Goal: Information Seeking & Learning: Learn about a topic

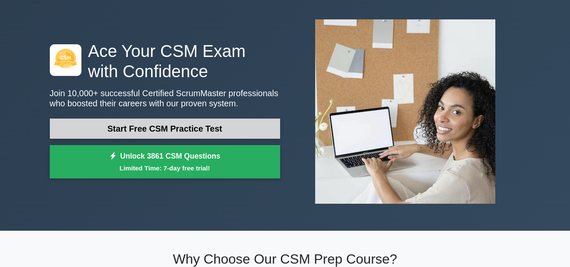
click at [161, 120] on link "Start Free CSM Practice Test" at bounding box center [165, 128] width 230 height 20
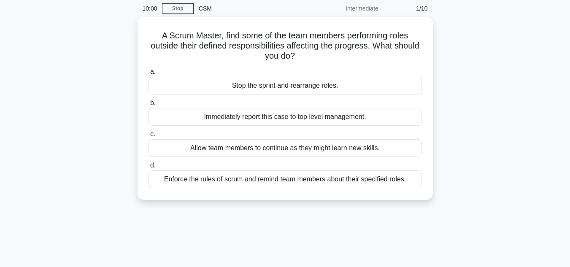
scroll to position [33, 0]
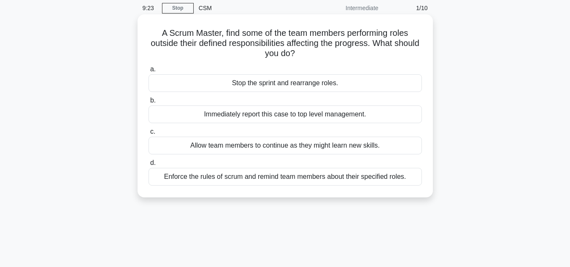
click at [269, 85] on div "Stop the sprint and rearrange roles." at bounding box center [284, 83] width 273 height 18
click at [148, 72] on input "a. Stop the sprint and rearrange roles." at bounding box center [148, 69] width 0 height 5
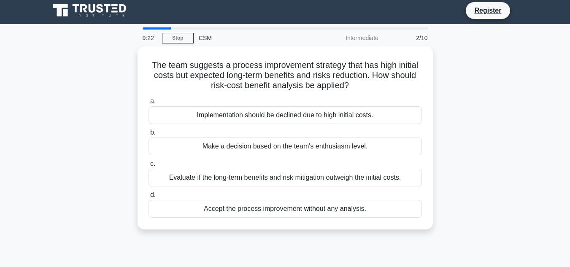
scroll to position [0, 0]
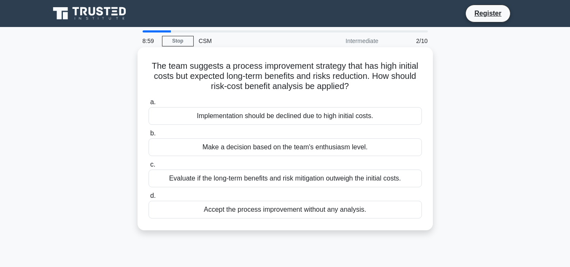
click at [294, 181] on div "Evaluate if the long-term benefits and risk mitigation outweigh the initial cos…" at bounding box center [284, 179] width 273 height 18
click at [148, 167] on input "c. Evaluate if the long-term benefits and risk mitigation outweigh the initial …" at bounding box center [148, 164] width 0 height 5
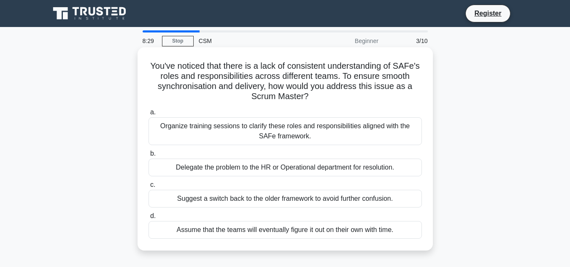
click at [302, 137] on div "Organize training sessions to clarify these roles and responsibilities aligned …" at bounding box center [284, 131] width 273 height 28
click at [148, 115] on input "a. Organize training sessions to clarify these roles and responsibilities align…" at bounding box center [148, 112] width 0 height 5
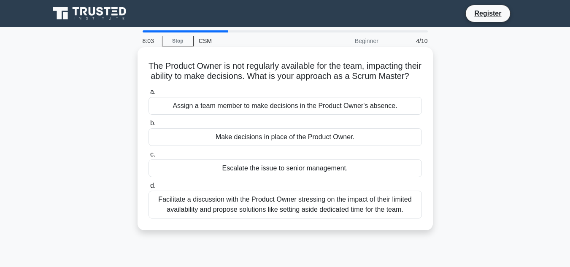
click at [295, 218] on div "Facilitate a discussion with the Product Owner stressing on the impact of their…" at bounding box center [284, 205] width 273 height 28
click at [148, 188] on input "d. Facilitate a discussion with the Product Owner stressing on the impact of th…" at bounding box center [148, 185] width 0 height 5
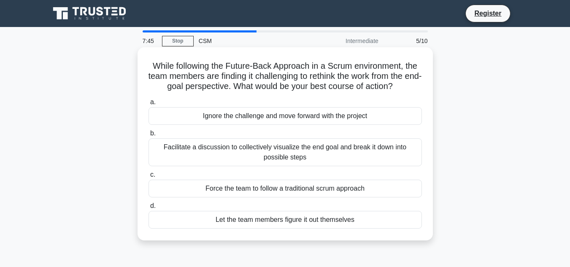
click at [297, 159] on div "Facilitate a discussion to collectively visualize the end goal and break it dow…" at bounding box center [284, 152] width 273 height 28
click at [148, 136] on input "b. Facilitate a discussion to collectively visualize the end goal and break it …" at bounding box center [148, 133] width 0 height 5
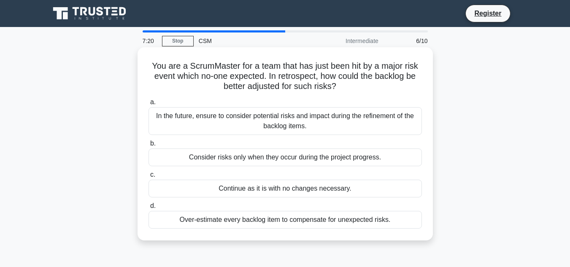
click at [297, 122] on div "In the future, ensure to consider potential risks and impact during the refinem…" at bounding box center [284, 121] width 273 height 28
click at [148, 105] on input "a. In the future, ensure to consider potential risks and impact during the refi…" at bounding box center [148, 102] width 0 height 5
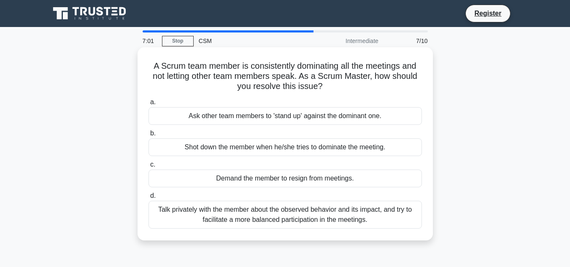
click at [279, 215] on div "Talk privately with the member about the observed behavior and its impact, and …" at bounding box center [284, 215] width 273 height 28
click at [148, 199] on input "d. Talk privately with the member about the observed behavior and its impact, a…" at bounding box center [148, 195] width 0 height 5
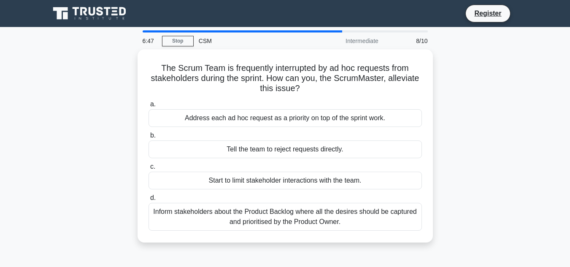
click at [279, 215] on div "Inform stakeholders about the Product Backlog where all the desires should be c…" at bounding box center [284, 217] width 273 height 28
click at [148, 201] on input "d. Inform stakeholders about the Product Backlog where all the desires should b…" at bounding box center [148, 197] width 0 height 5
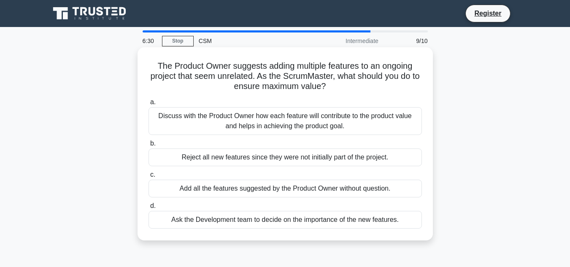
click at [263, 113] on div "Discuss with the Product Owner how each feature will contribute to the product …" at bounding box center [284, 121] width 273 height 28
click at [148, 105] on input "a. Discuss with the Product Owner how each feature will contribute to the produ…" at bounding box center [148, 102] width 0 height 5
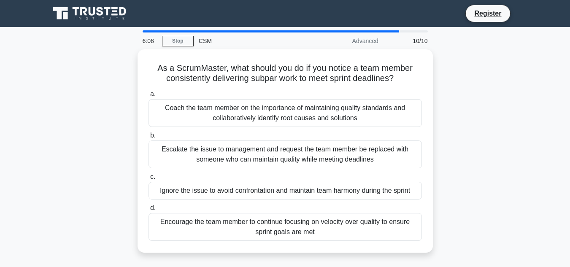
click at [263, 113] on div "Coach the team member on the importance of maintaining quality standards and co…" at bounding box center [284, 113] width 273 height 28
click at [148, 97] on input "a. Coach the team member on the importance of maintaining quality standards and…" at bounding box center [148, 94] width 0 height 5
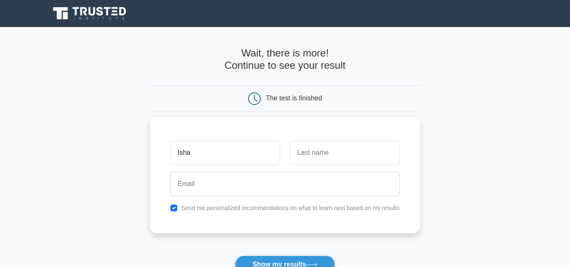
type input "Isha"
click at [321, 145] on input "text" at bounding box center [344, 152] width 109 height 24
type input "Test"
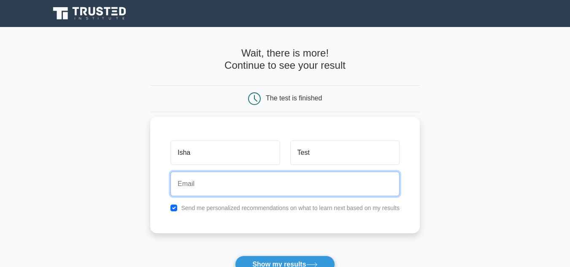
click at [271, 184] on input "email" at bounding box center [284, 184] width 229 height 24
type input "isha.umasare@equentis.com"
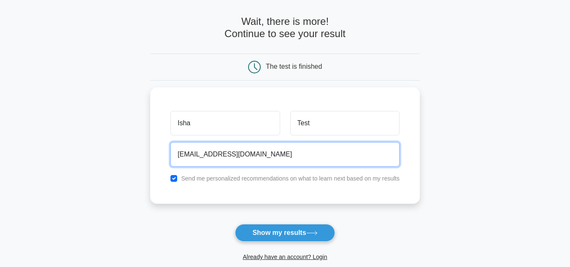
scroll to position [32, 0]
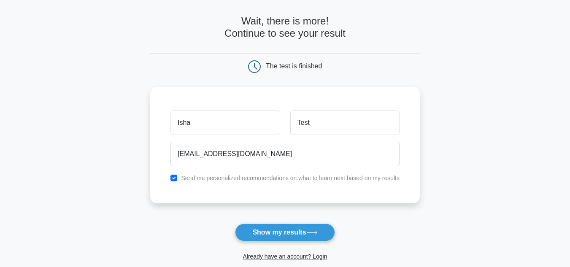
click at [277, 234] on button "Show my results" at bounding box center [285, 233] width 100 height 18
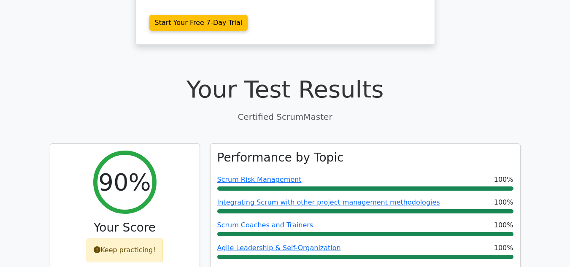
scroll to position [318, 0]
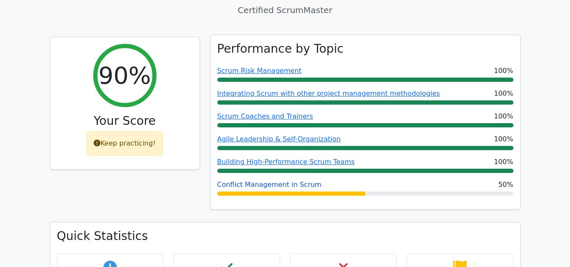
click at [260, 180] on link "Conflict Management in Scrum" at bounding box center [269, 184] width 104 height 8
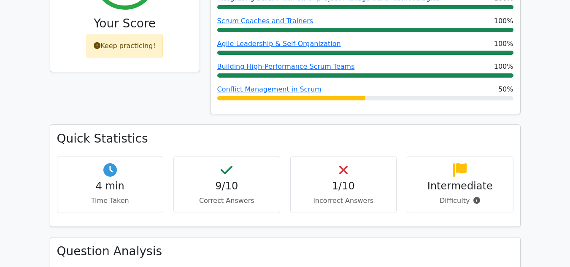
scroll to position [428, 0]
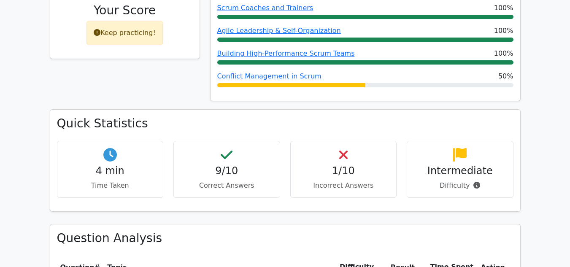
click at [338, 180] on p "Incorrect Answers" at bounding box center [343, 185] width 92 height 10
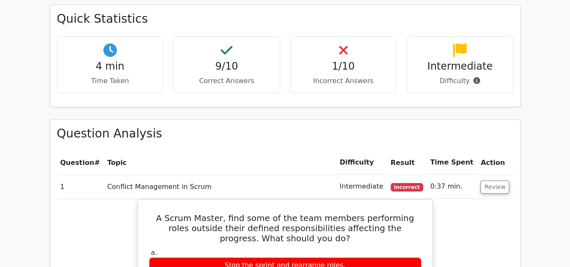
scroll to position [0, 0]
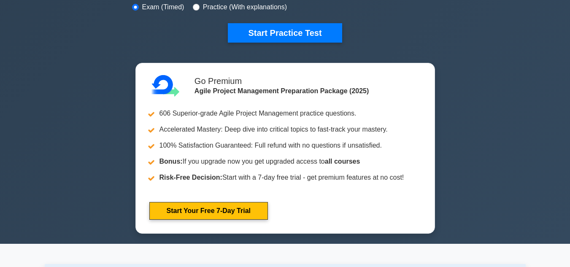
scroll to position [276, 0]
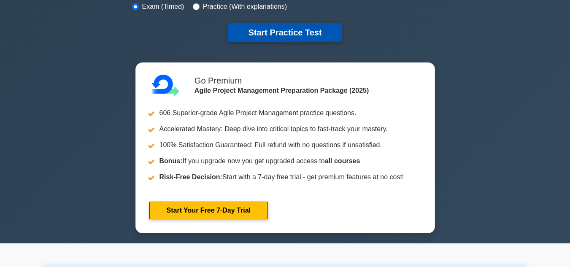
click at [261, 27] on button "Start Practice Test" at bounding box center [285, 32] width 114 height 19
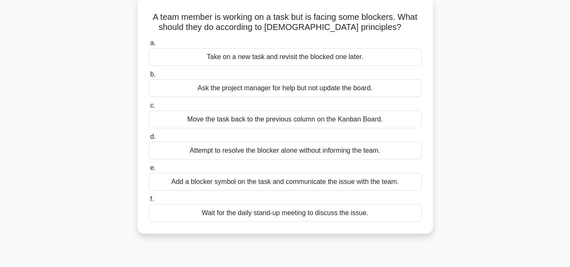
scroll to position [45, 0]
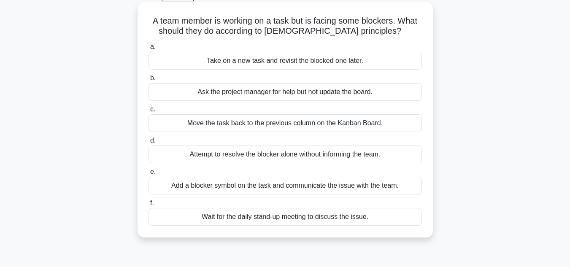
click at [272, 182] on div "Add a blocker symbol on the task and communicate the issue with the team." at bounding box center [284, 186] width 273 height 18
click at [148, 175] on input "e. Add a blocker symbol on the task and communicate the issue with the team." at bounding box center [148, 171] width 0 height 5
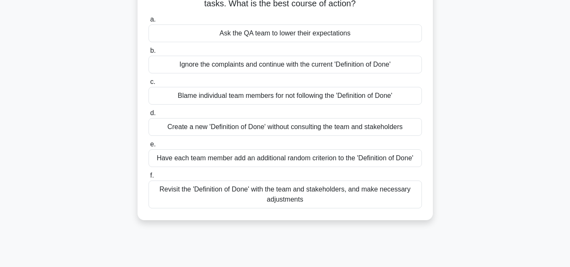
scroll to position [83, 0]
click at [239, 194] on div "Revisit the 'Definition of Done' with the team and stakeholders, and make neces…" at bounding box center [284, 194] width 273 height 28
click at [148, 178] on input "f. Revisit the 'Definition of Done' with the team and stakeholders, and make ne…" at bounding box center [148, 174] width 0 height 5
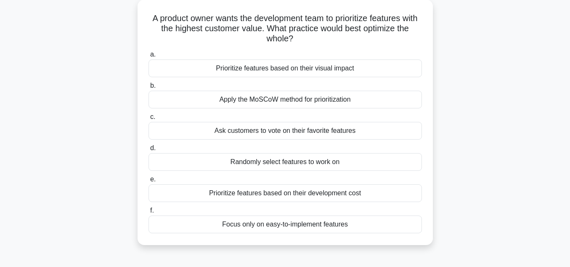
scroll to position [50, 0]
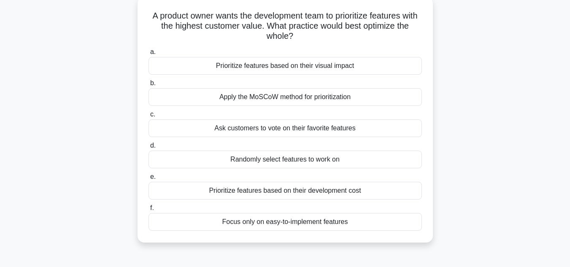
click at [267, 93] on div "Apply the MoSCoW method for prioritization" at bounding box center [284, 97] width 273 height 18
click at [148, 86] on input "b. Apply the MoSCoW method for prioritization" at bounding box center [148, 83] width 0 height 5
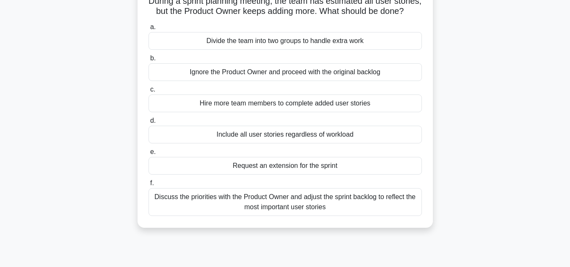
scroll to position [66, 0]
click at [310, 215] on div "Discuss the priorities with the Product Owner and adjust the sprint backlog to …" at bounding box center [284, 201] width 273 height 28
click at [148, 185] on input "f. Discuss the priorities with the Product Owner and adjust the sprint backlog …" at bounding box center [148, 182] width 0 height 5
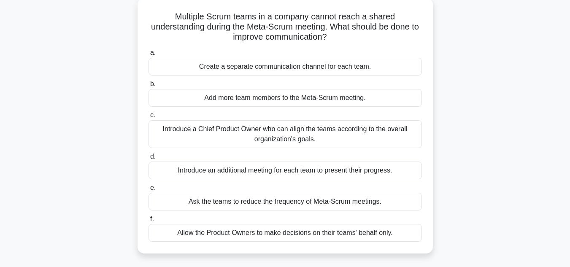
scroll to position [52, 0]
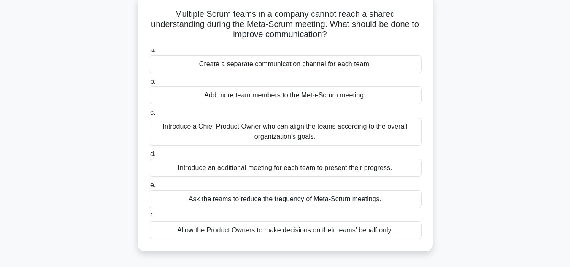
click at [320, 150] on label "d. Introduce an additional meeting for each team to present their progress." at bounding box center [284, 163] width 273 height 28
click at [148, 151] on input "d. Introduce an additional meeting for each team to present their progress." at bounding box center [148, 153] width 0 height 5
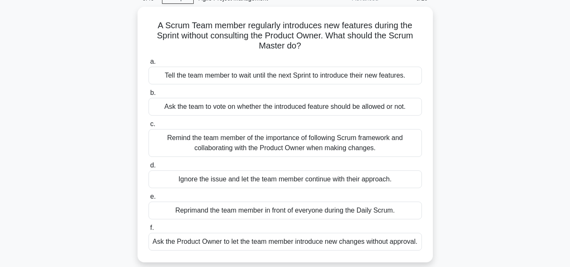
scroll to position [49, 0]
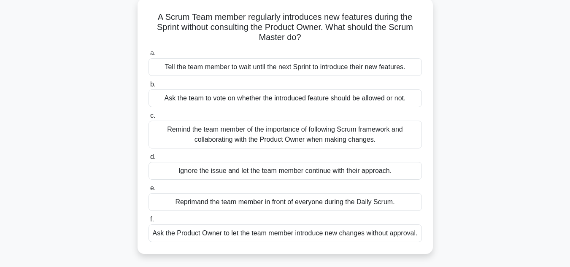
click at [320, 139] on div "Remind the team member of the importance of following Scrum framework and colla…" at bounding box center [284, 135] width 273 height 28
click at [148, 118] on input "c. Remind the team member of the importance of following Scrum framework and co…" at bounding box center [148, 115] width 0 height 5
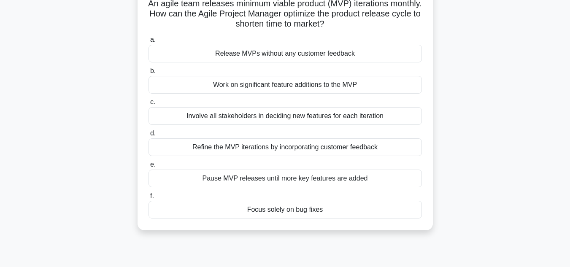
scroll to position [32, 0]
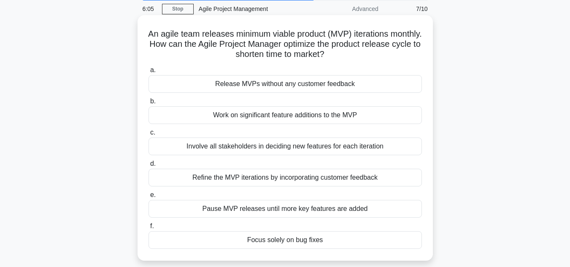
click at [285, 120] on div "Work on significant feature additions to the MVP" at bounding box center [284, 115] width 273 height 18
click at [148, 104] on input "b. Work on significant feature additions to the MVP" at bounding box center [148, 101] width 0 height 5
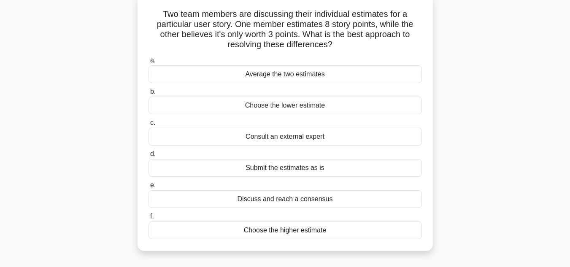
scroll to position [55, 0]
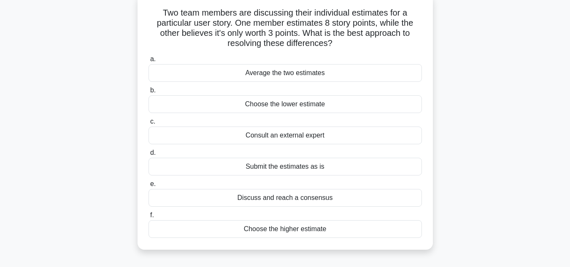
click at [285, 120] on label "c. Consult an external expert" at bounding box center [284, 130] width 273 height 28
click at [148, 120] on input "c. Consult an external expert" at bounding box center [148, 121] width 0 height 5
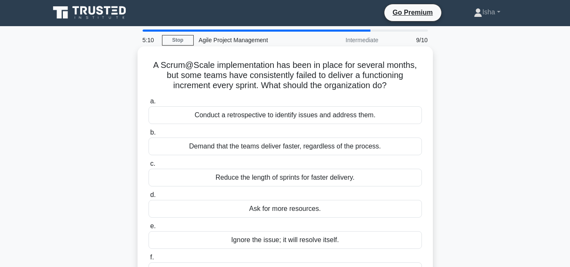
scroll to position [0, 0]
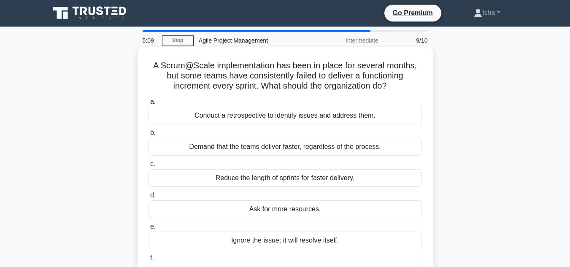
click at [286, 120] on div "Conduct a retrospective to identify issues and address them." at bounding box center [284, 116] width 273 height 18
click at [148, 105] on input "a. Conduct a retrospective to identify issues and address them." at bounding box center [148, 101] width 0 height 5
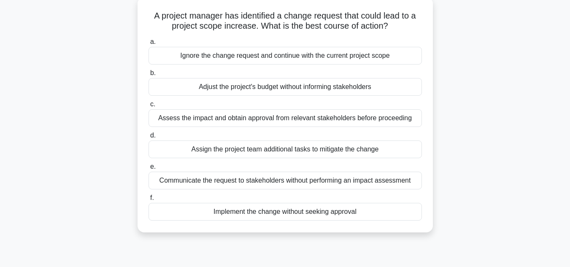
scroll to position [52, 0]
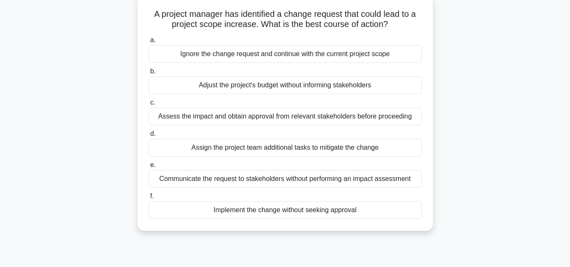
click at [294, 145] on div "Assign the project team additional tasks to mitigate the change" at bounding box center [284, 148] width 273 height 18
click at [148, 137] on input "d. Assign the project team additional tasks to mitigate the change" at bounding box center [148, 133] width 0 height 5
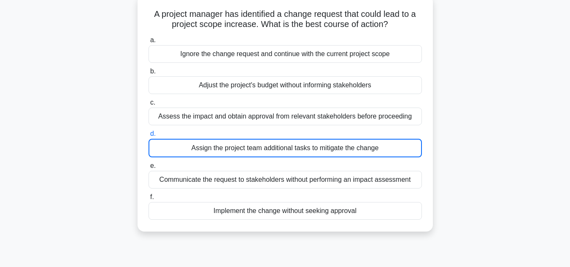
click at [296, 119] on div "Assess the impact and obtain approval from relevant stakeholders before proceed…" at bounding box center [284, 117] width 273 height 18
click at [148, 105] on input "c. Assess the impact and obtain approval from relevant stakeholders before proc…" at bounding box center [148, 102] width 0 height 5
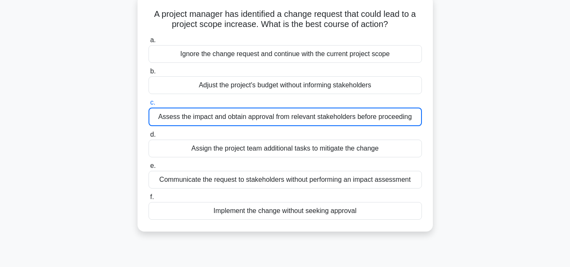
click at [296, 119] on div "Assess the impact and obtain approval from relevant stakeholders before proceed…" at bounding box center [284, 117] width 273 height 19
click at [148, 105] on input "c. Assess the impact and obtain approval from relevant stakeholders before proc…" at bounding box center [148, 102] width 0 height 5
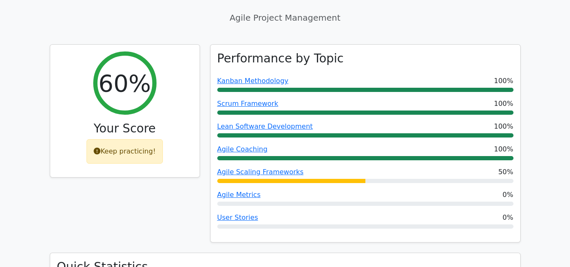
scroll to position [288, 0]
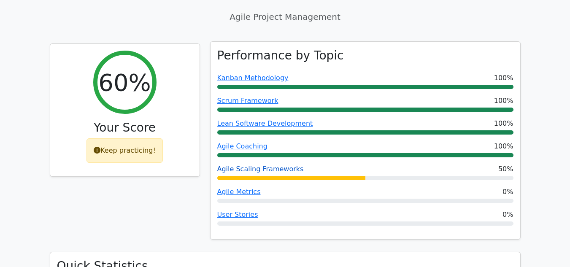
click at [254, 165] on link "Agile Scaling Frameworks" at bounding box center [260, 169] width 86 height 8
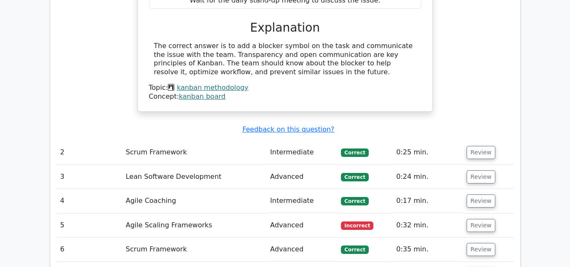
scroll to position [938, 0]
click at [284, 213] on td "Advanced" at bounding box center [302, 225] width 71 height 24
click at [473, 218] on button "Review" at bounding box center [480, 224] width 29 height 13
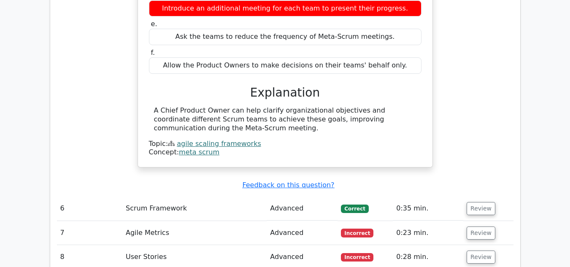
scroll to position [1328, 0]
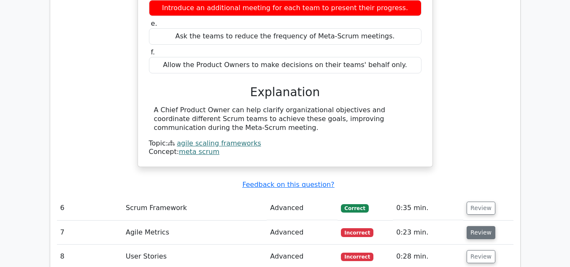
click at [487, 226] on button "Review" at bounding box center [480, 232] width 29 height 13
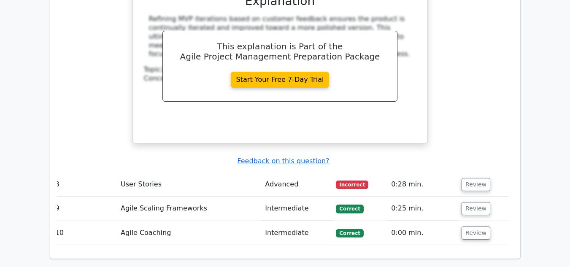
scroll to position [1811, 0]
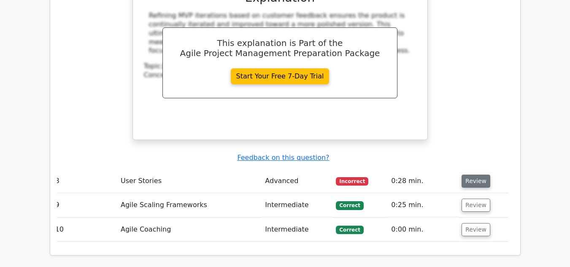
click at [474, 175] on button "Review" at bounding box center [475, 181] width 29 height 13
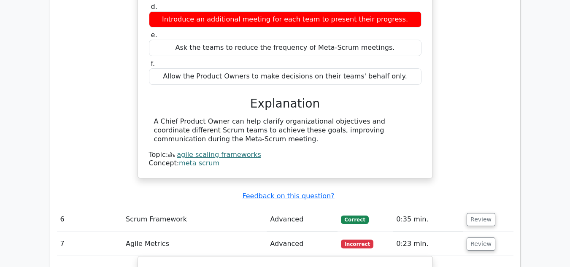
scroll to position [1363, 0]
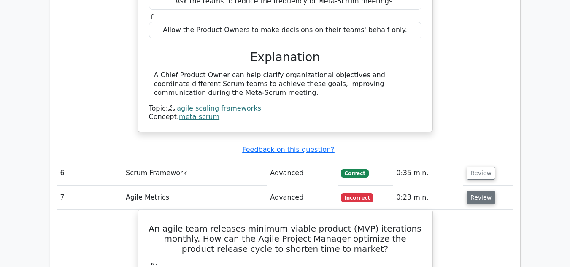
click at [483, 191] on button "Review" at bounding box center [480, 197] width 29 height 13
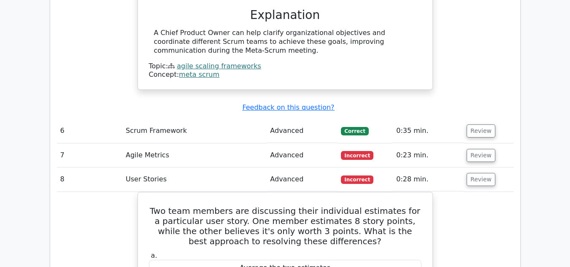
scroll to position [1405, 0]
click at [478, 173] on button "Review" at bounding box center [480, 179] width 29 height 13
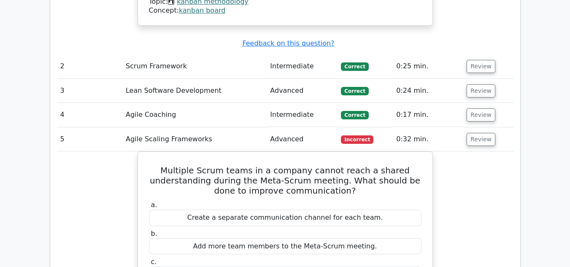
scroll to position [1023, 0]
click at [476, 133] on button "Review" at bounding box center [480, 139] width 29 height 13
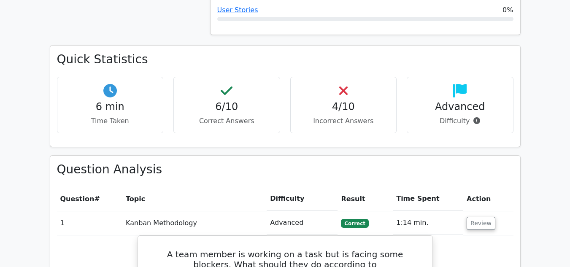
scroll to position [493, 0]
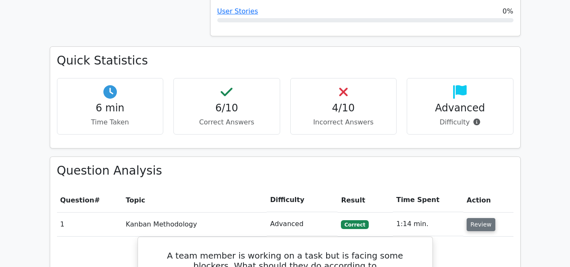
click at [476, 218] on button "Review" at bounding box center [480, 224] width 29 height 13
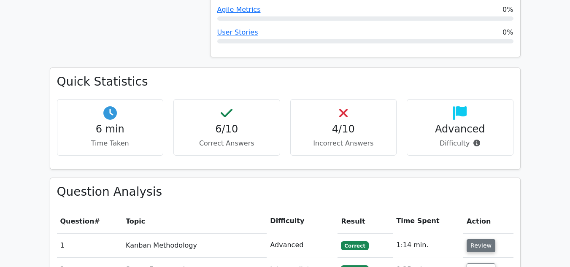
scroll to position [472, 0]
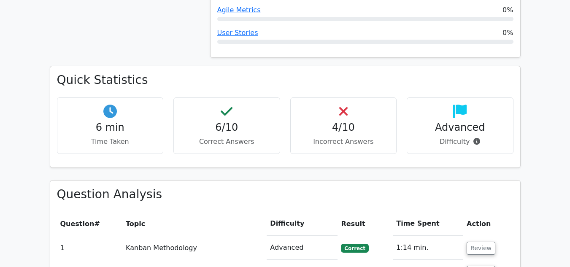
click at [344, 121] on h4 "4/10" at bounding box center [343, 127] width 92 height 12
click at [441, 137] on p "Difficulty" at bounding box center [460, 142] width 92 height 10
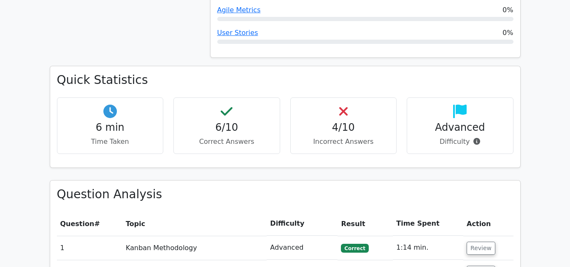
click at [441, 137] on p "Difficulty" at bounding box center [460, 142] width 92 height 10
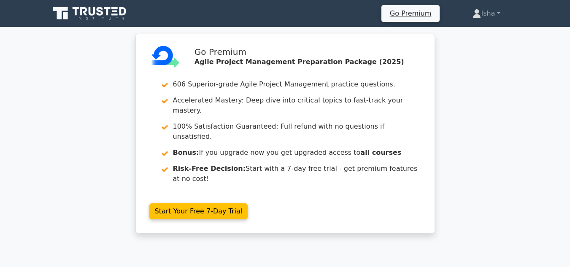
scroll to position [0, 0]
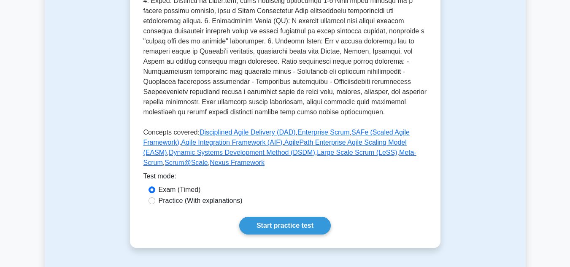
scroll to position [337, 0]
